Goal: Navigation & Orientation: Find specific page/section

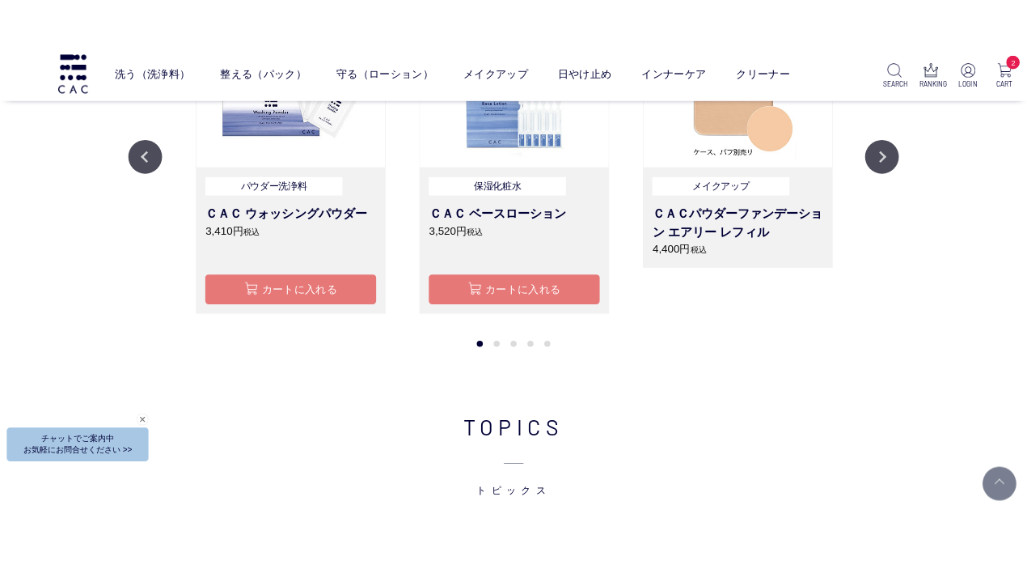
scroll to position [1821, 0]
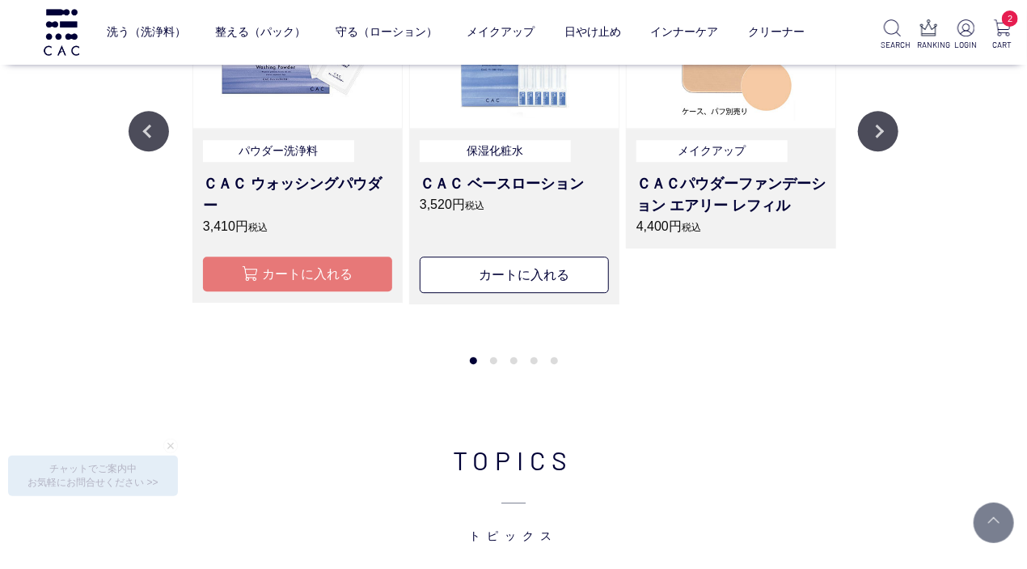
click at [708, 395] on div "RANKING ランキング Previous メイクアップ ＣＡＣパウダーファンデーション エアリー レフィル 4,400円 税込 液体洗浄料 ＣＡＣ エヴィ…" at bounding box center [513, 85] width 1027 height 676
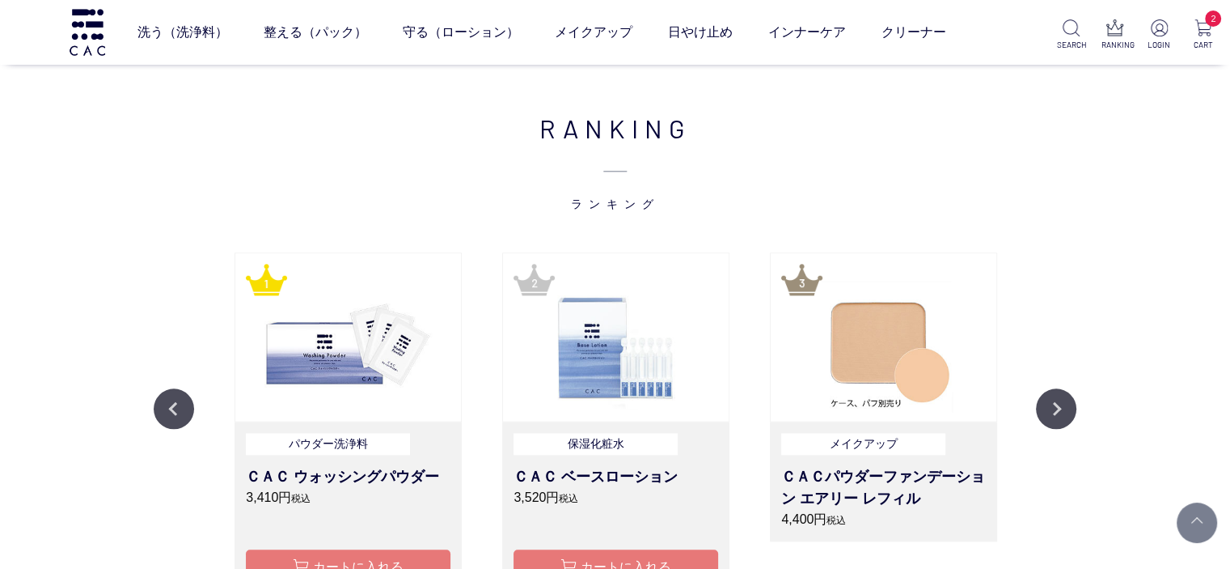
scroll to position [1846, 0]
